Goal: Navigation & Orientation: Locate item on page

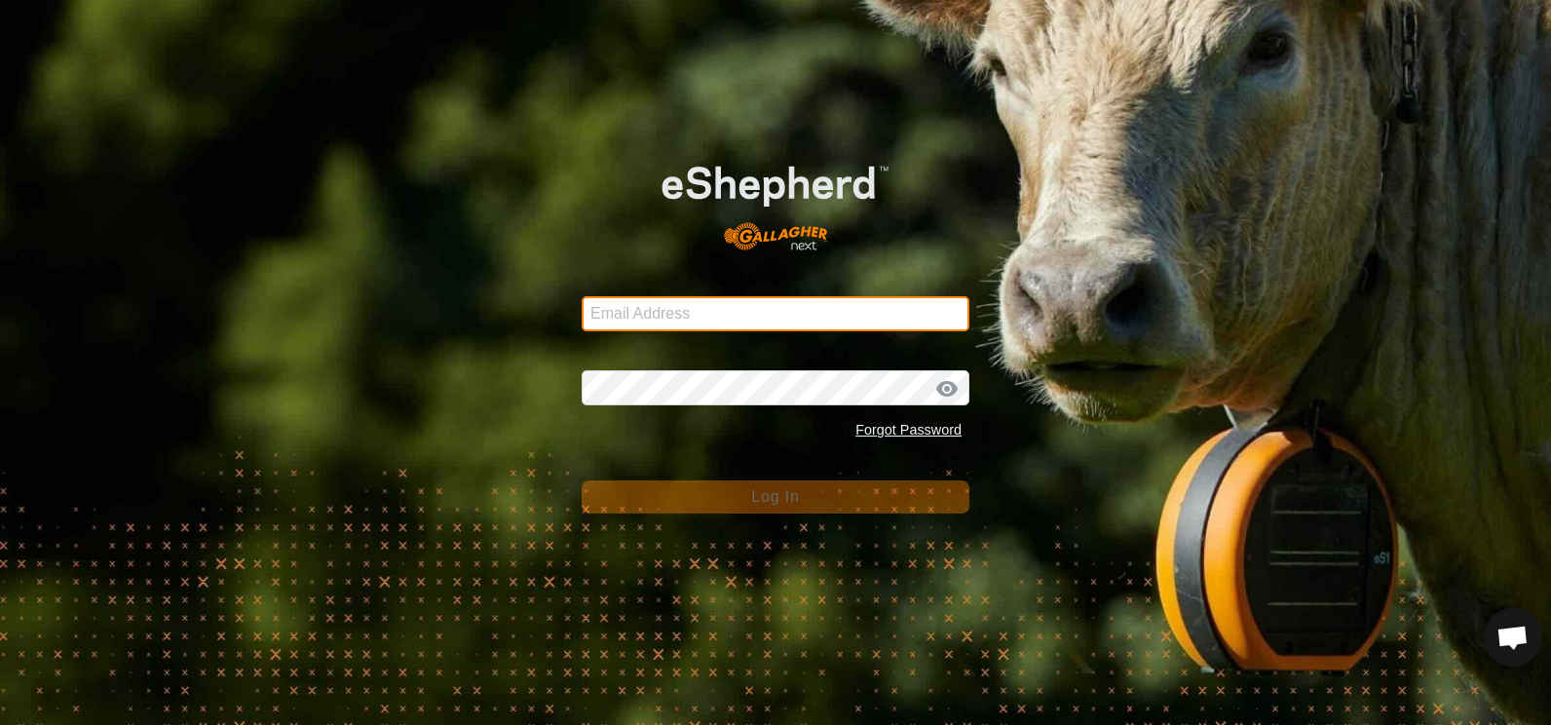
type input "[EMAIL_ADDRESS][DOMAIN_NAME]"
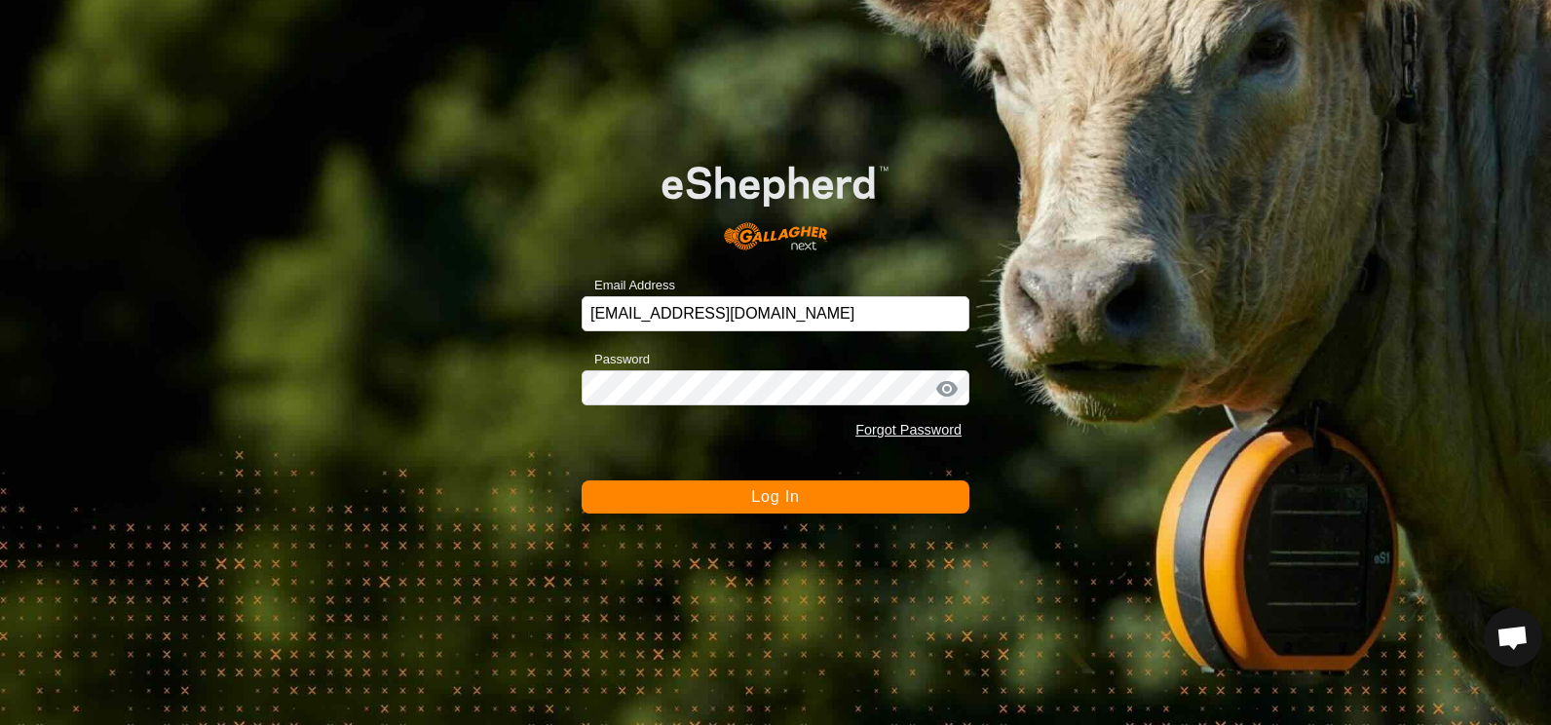
click at [789, 500] on span "Log In" at bounding box center [775, 496] width 48 height 17
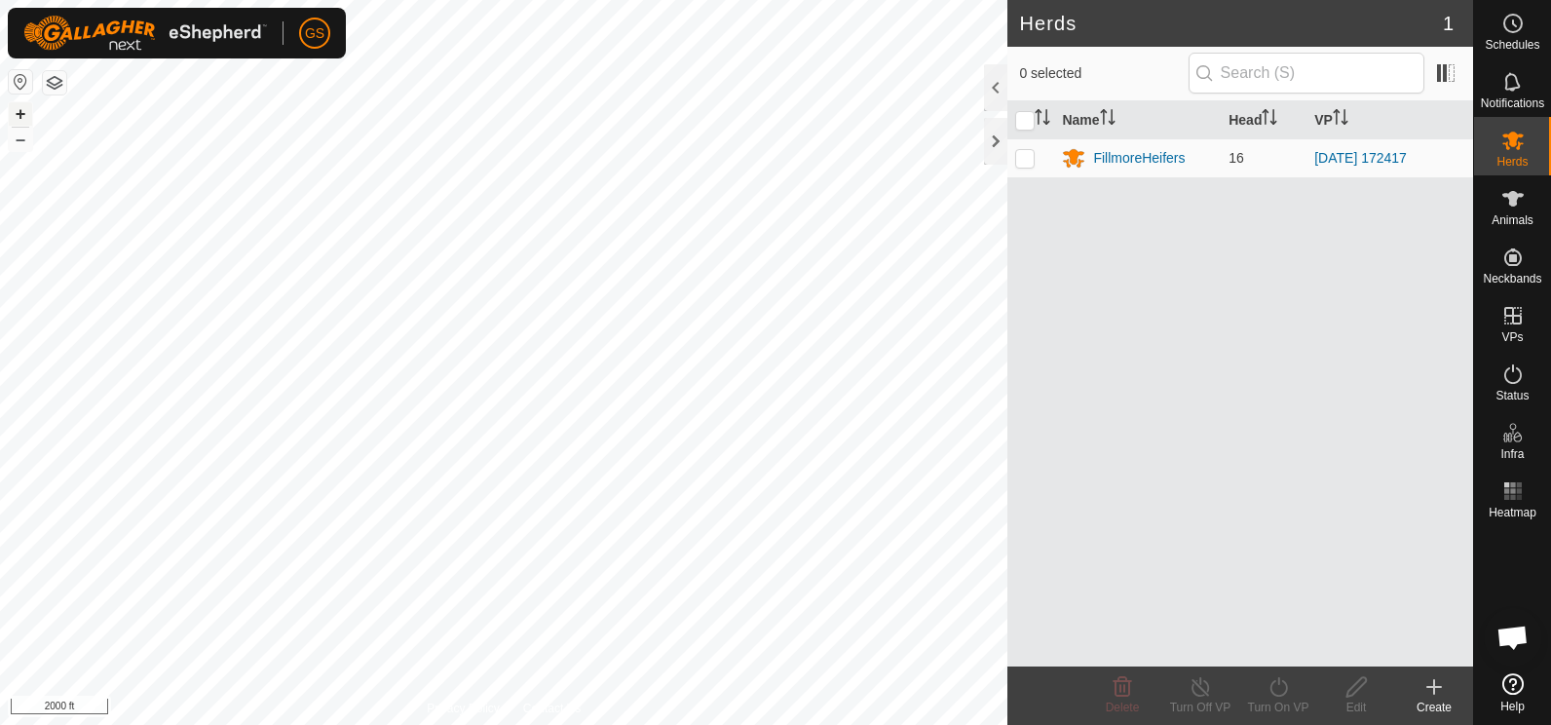
click at [22, 114] on button "+" at bounding box center [20, 113] width 23 height 23
click at [16, 113] on button "+" at bounding box center [20, 113] width 23 height 23
click at [21, 117] on button "+" at bounding box center [20, 113] width 23 height 23
click at [19, 139] on button "–" at bounding box center [20, 139] width 23 height 23
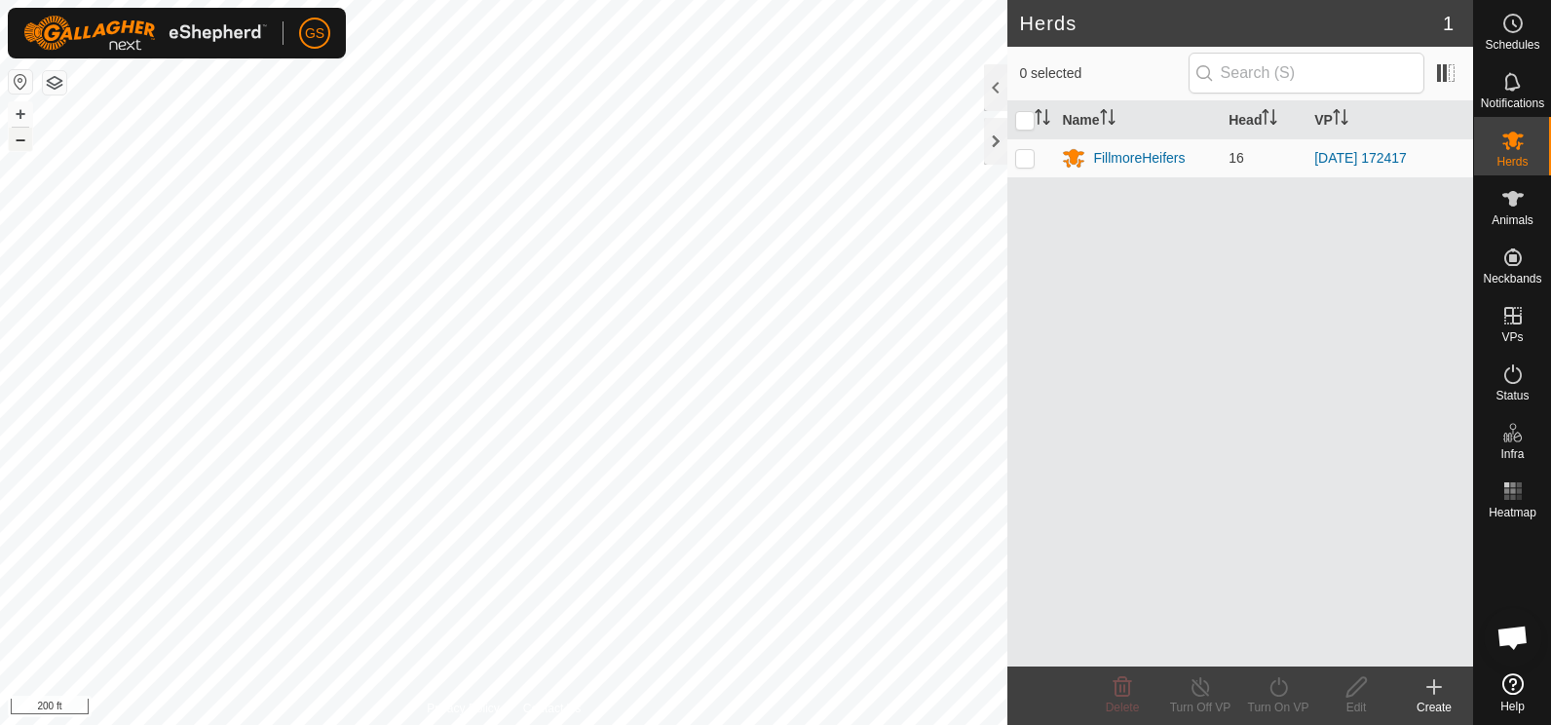
click at [19, 139] on button "–" at bounding box center [20, 139] width 23 height 23
click at [20, 144] on button "–" at bounding box center [20, 139] width 23 height 23
